Goal: Communication & Community: Answer question/provide support

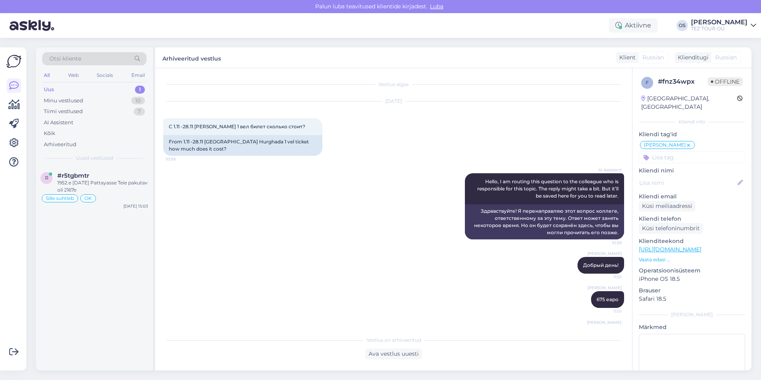
scroll to position [42, 0]
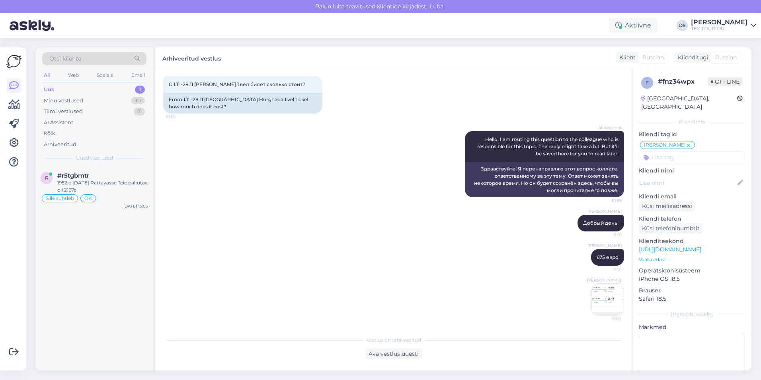
click at [78, 90] on div "Uus 1" at bounding box center [94, 89] width 104 height 11
click at [89, 182] on div "1952.e [DATE] Pattayasse Teie pakutav oli 2167e" at bounding box center [102, 186] width 91 height 14
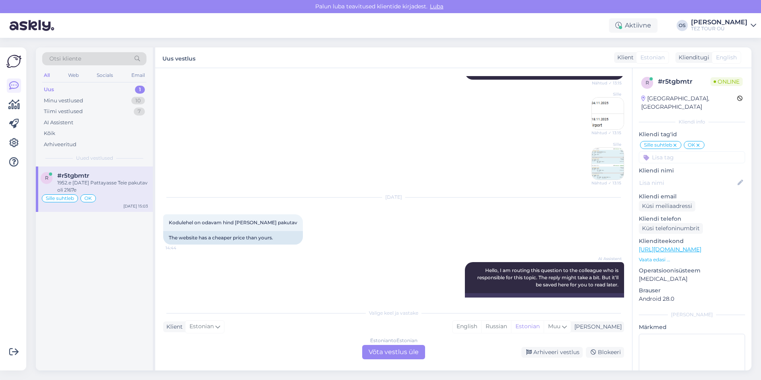
scroll to position [109, 0]
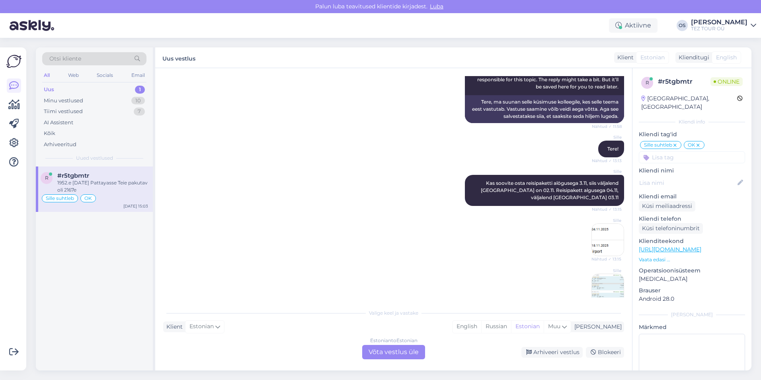
click at [599, 274] on img at bounding box center [608, 290] width 32 height 32
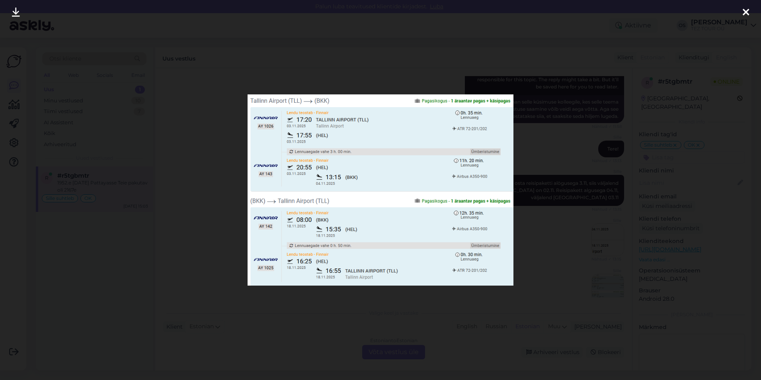
click at [745, 9] on icon at bounding box center [746, 13] width 6 height 10
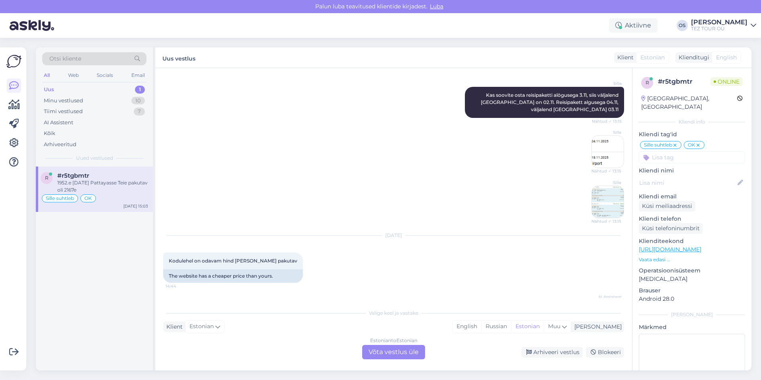
scroll to position [308, 0]
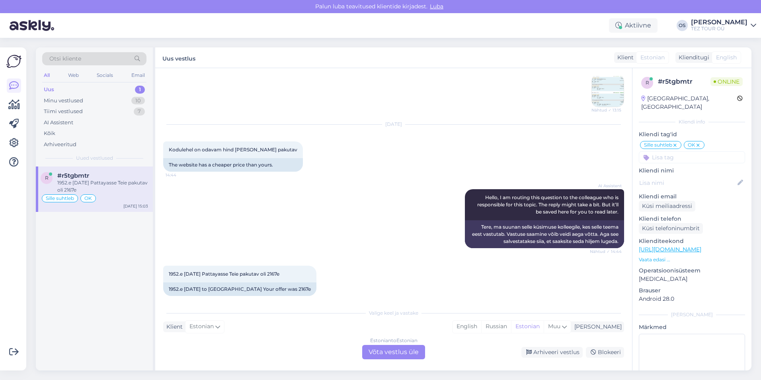
click at [387, 352] on div "Estonian to Estonian Võta vestlus üle" at bounding box center [393, 352] width 63 height 14
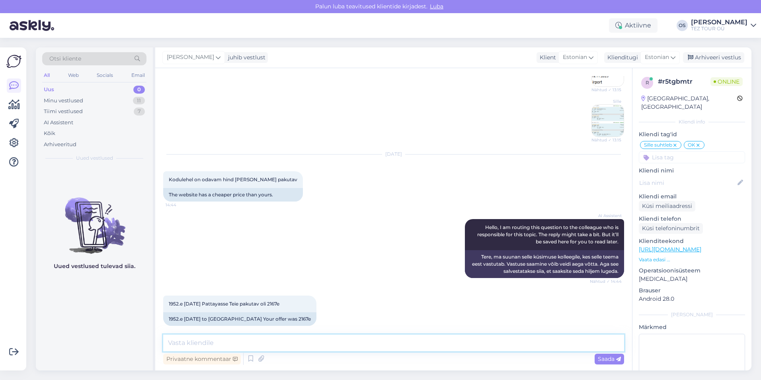
click at [216, 338] on textarea at bounding box center [393, 342] width 461 height 17
type textarea "tere!"
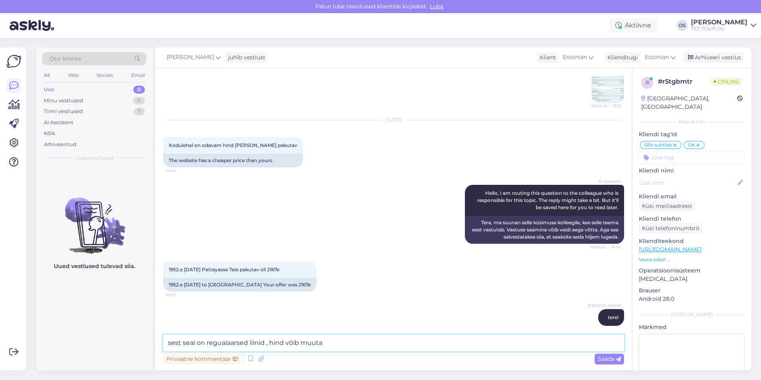
drag, startPoint x: 332, startPoint y: 340, endPoint x: 183, endPoint y: 345, distance: 149.0
click at [165, 343] on textarea "sest seal on regualaarsed liinid , hind võib muuta" at bounding box center [393, 342] width 461 height 17
type textarea "sest seal on regualaarsed liinid , hind võib muuta"
paste textarea "kuna lende on regulaarlennufirmadega, võib hind iga päev muutuda"
type textarea "kuna lende on regulaarlennufirmadega, võib hind iga päev muutuda"
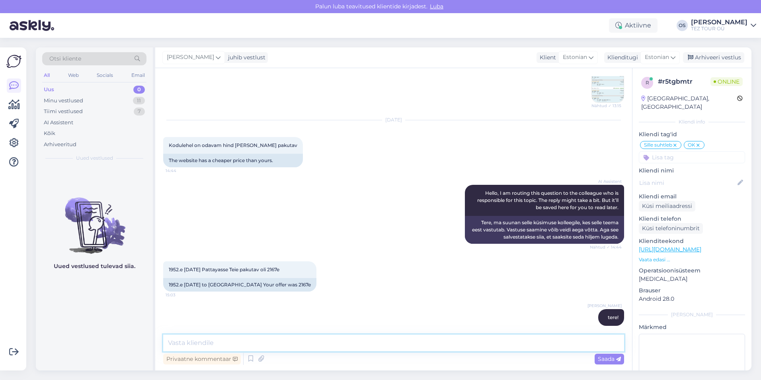
scroll to position [354, 0]
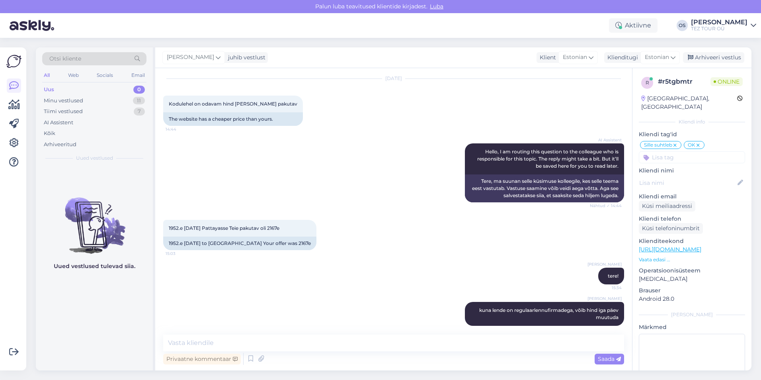
click at [50, 90] on div "Uus" at bounding box center [49, 90] width 10 height 8
click at [82, 97] on div "Minu vestlused" at bounding box center [63, 101] width 39 height 8
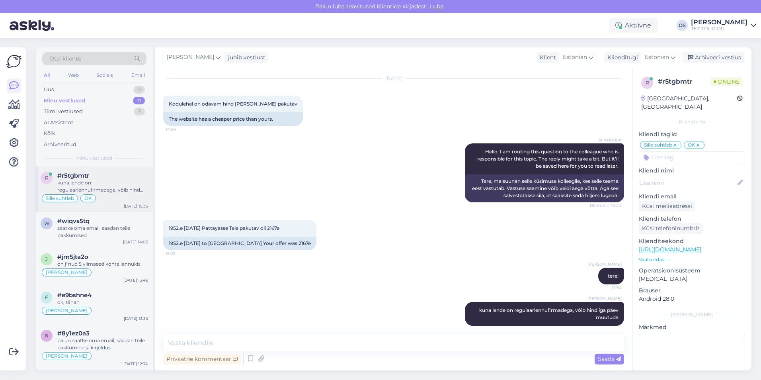
click at [102, 191] on div "kuna lende on regulaarlennufirmadega, võib hind iga päev muutuda" at bounding box center [102, 186] width 91 height 14
